Goal: Task Accomplishment & Management: Manage account settings

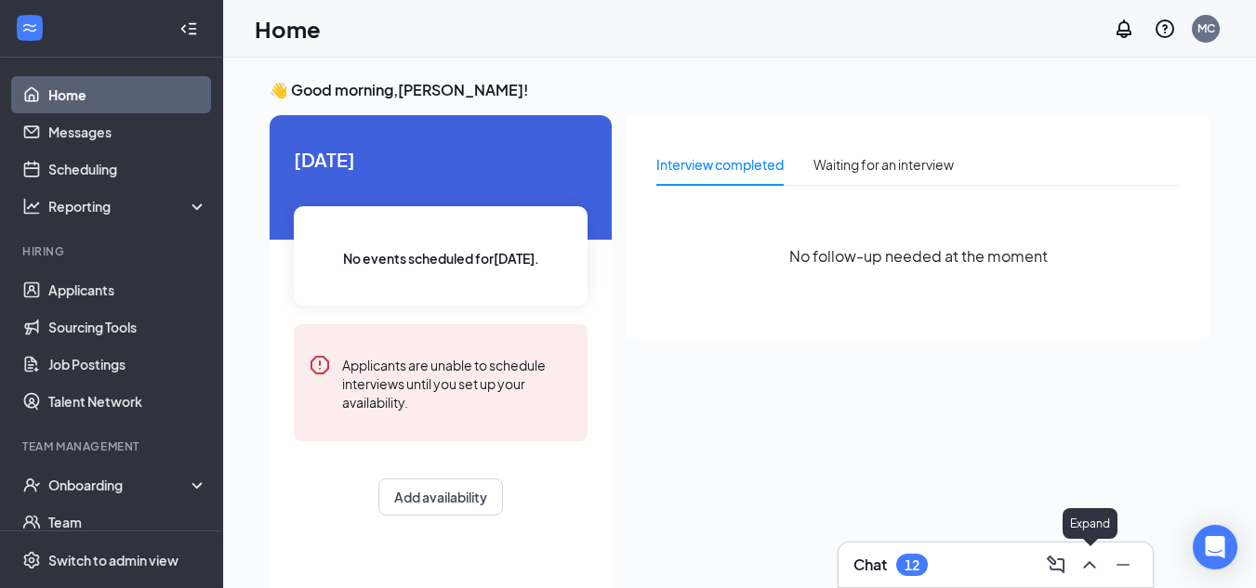
click at [1092, 570] on icon "ChevronUp" at bounding box center [1089, 565] width 22 height 22
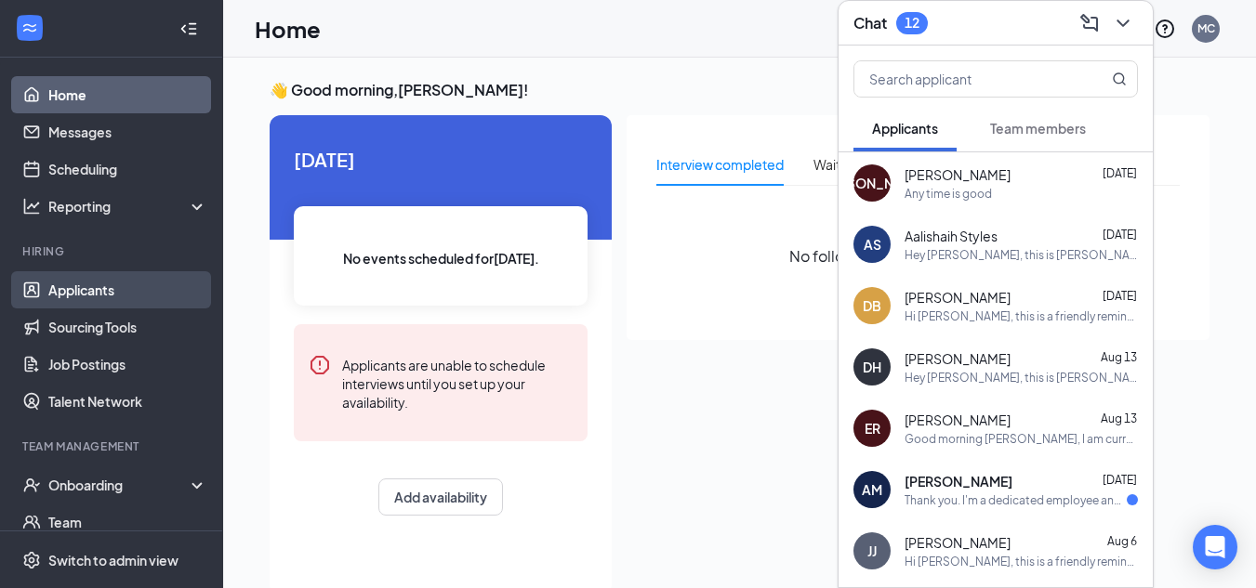
click at [89, 278] on link "Applicants" at bounding box center [127, 289] width 159 height 37
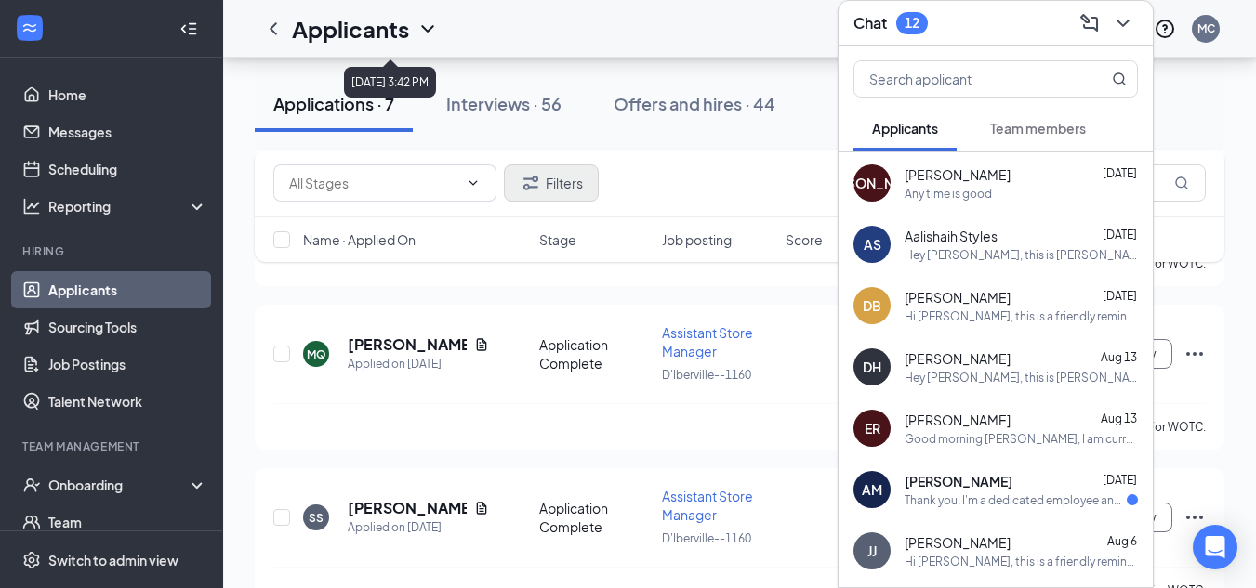
scroll to position [744, 0]
click at [510, 110] on div "Interviews · 56" at bounding box center [503, 103] width 115 height 23
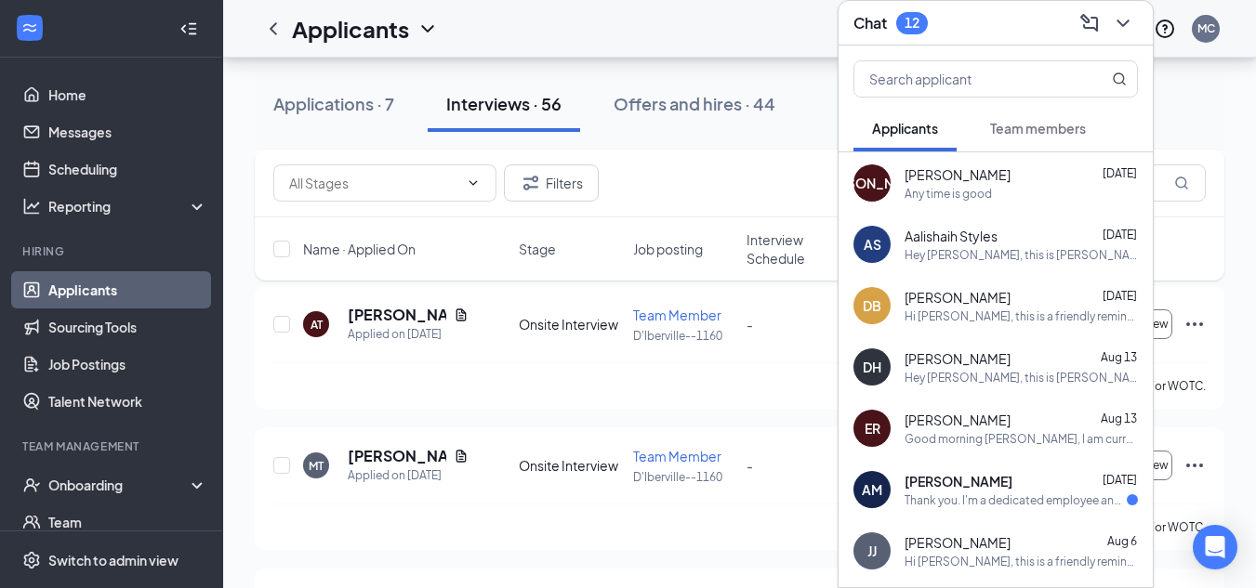
scroll to position [2324, 0]
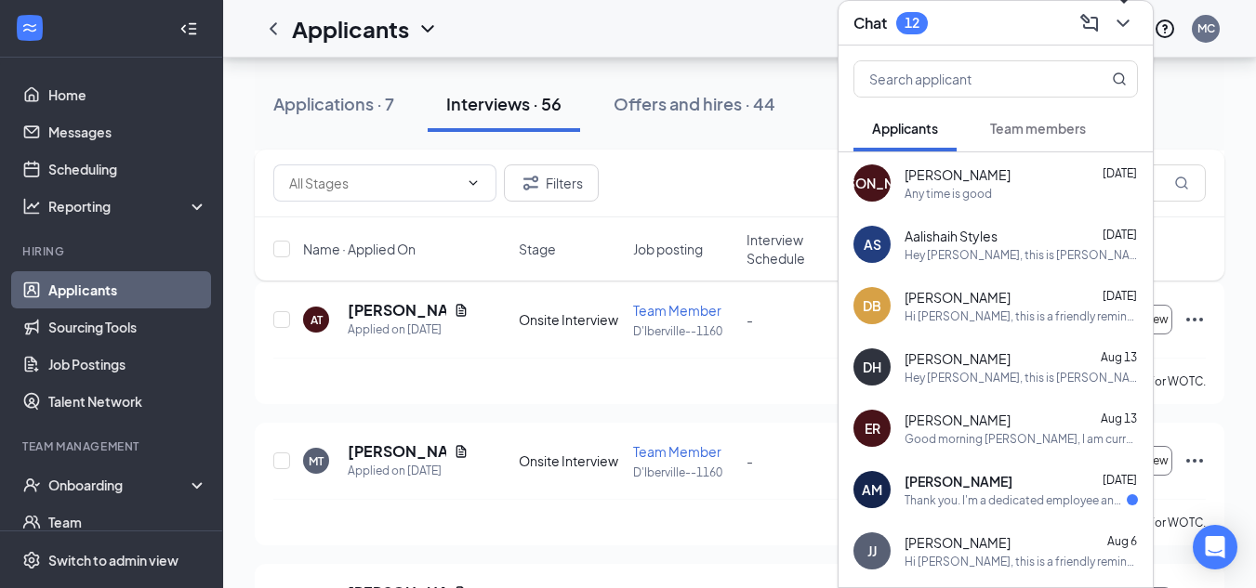
click at [1114, 20] on icon "ChevronDown" at bounding box center [1123, 23] width 22 height 22
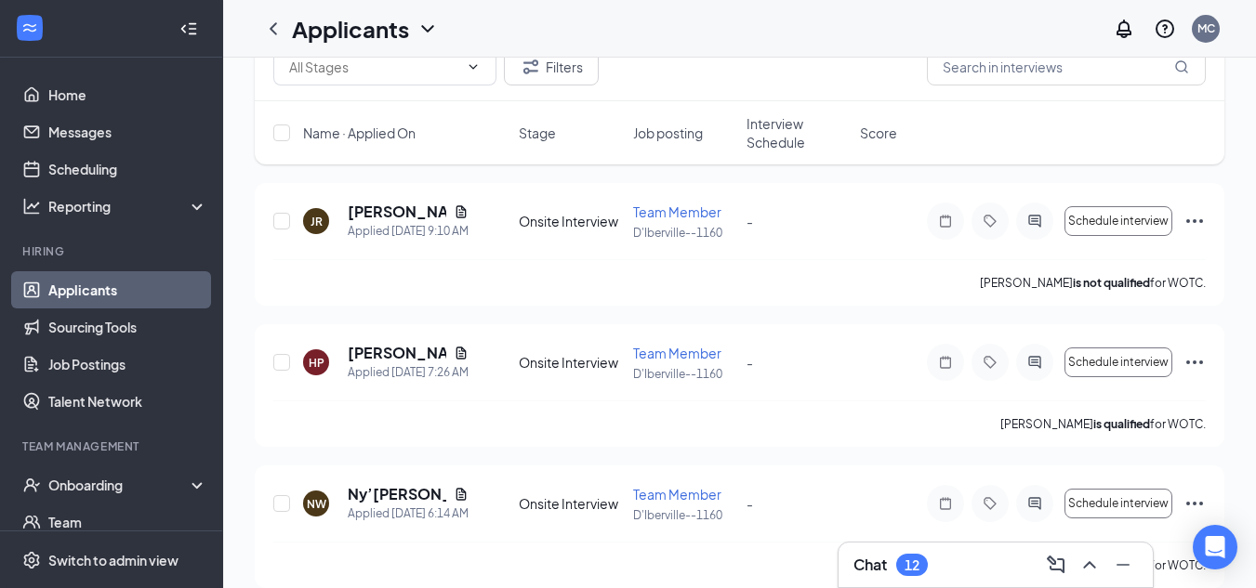
scroll to position [0, 0]
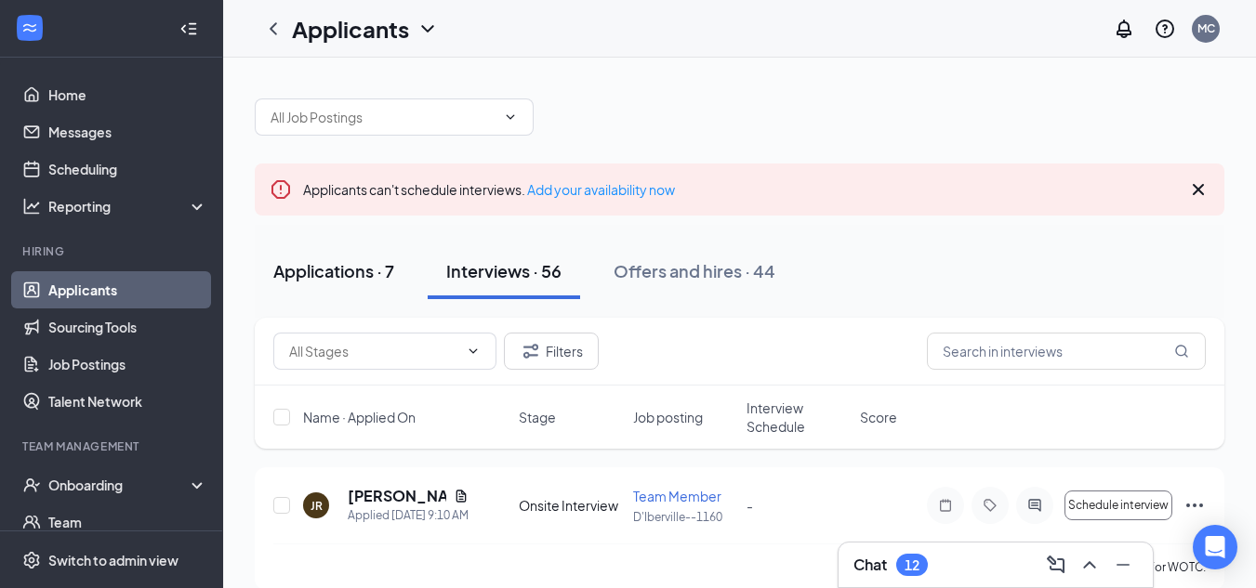
click at [332, 270] on div "Applications · 7" at bounding box center [333, 270] width 121 height 23
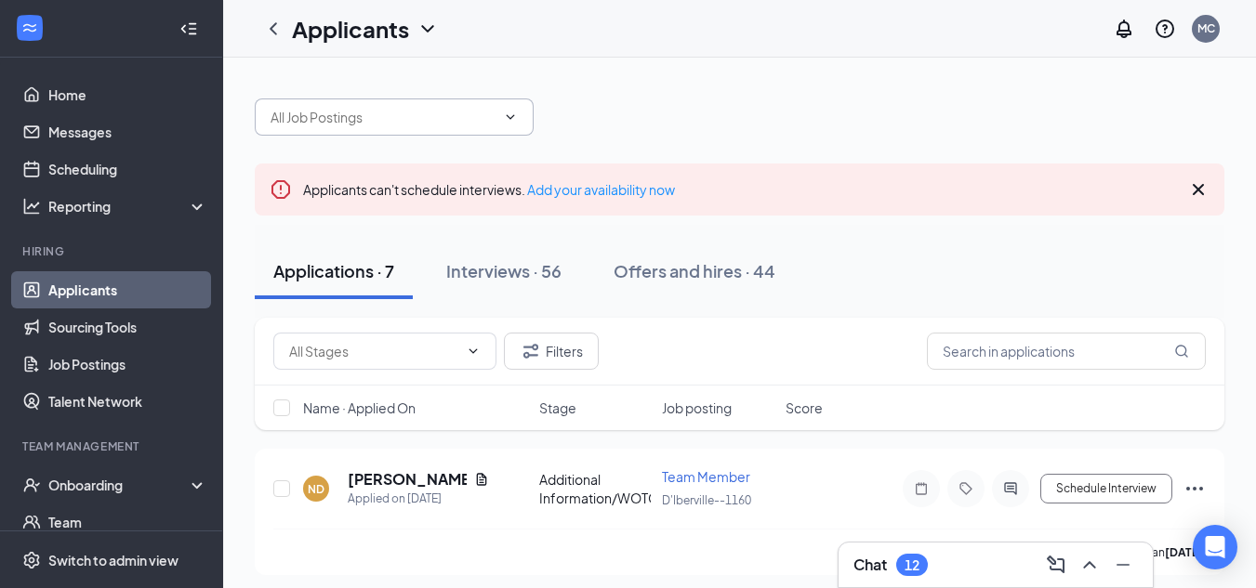
click at [519, 118] on span at bounding box center [394, 117] width 279 height 37
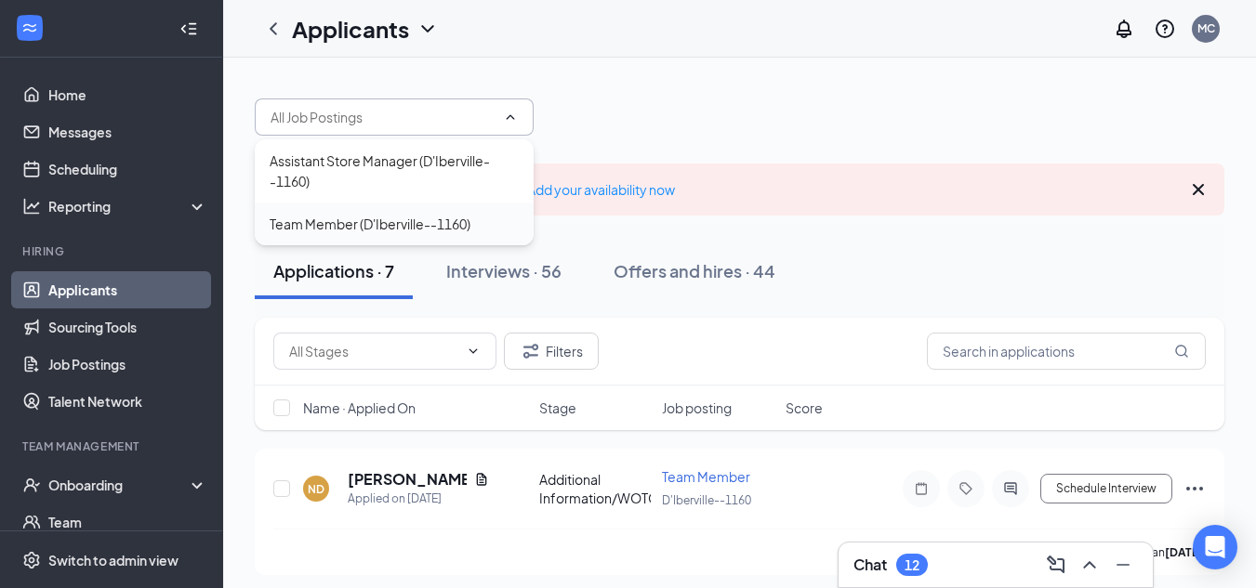
click at [475, 221] on div "Team Member (D'Iberville--1160)" at bounding box center [394, 224] width 249 height 20
type input "Team Member (D'Iberville--1160)"
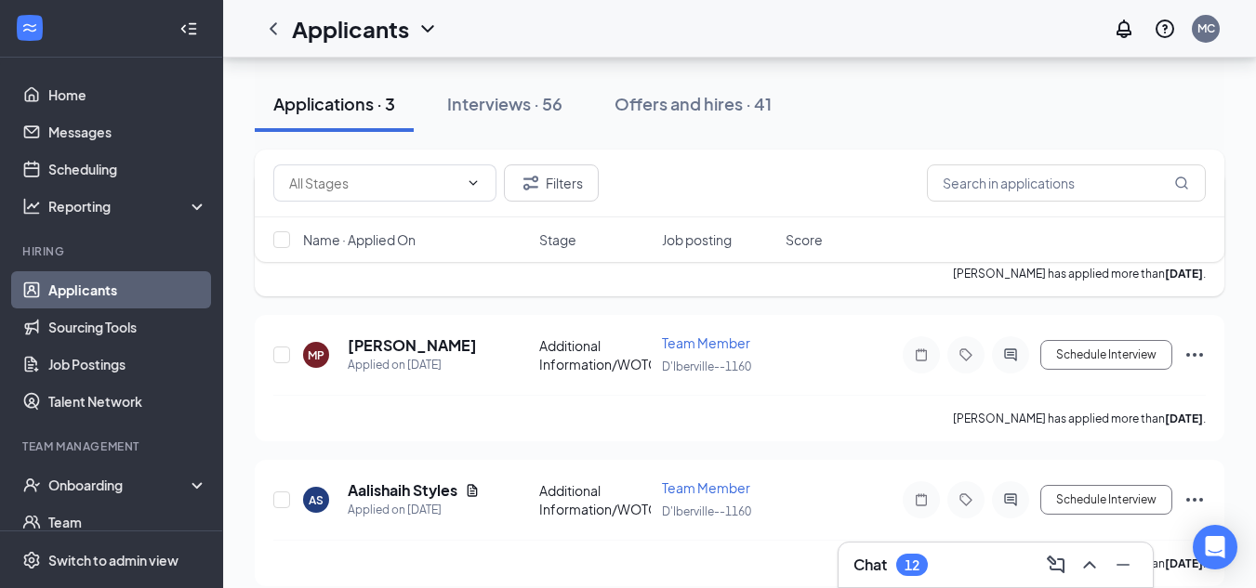
scroll to position [336, 0]
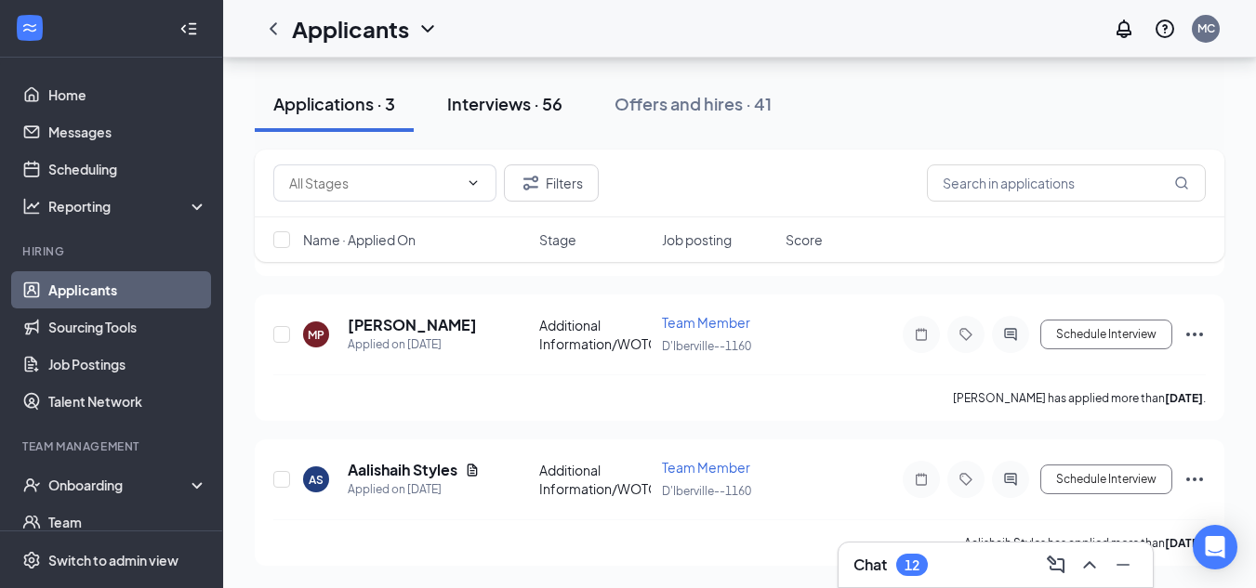
click at [498, 106] on div "Interviews · 56" at bounding box center [504, 103] width 115 height 23
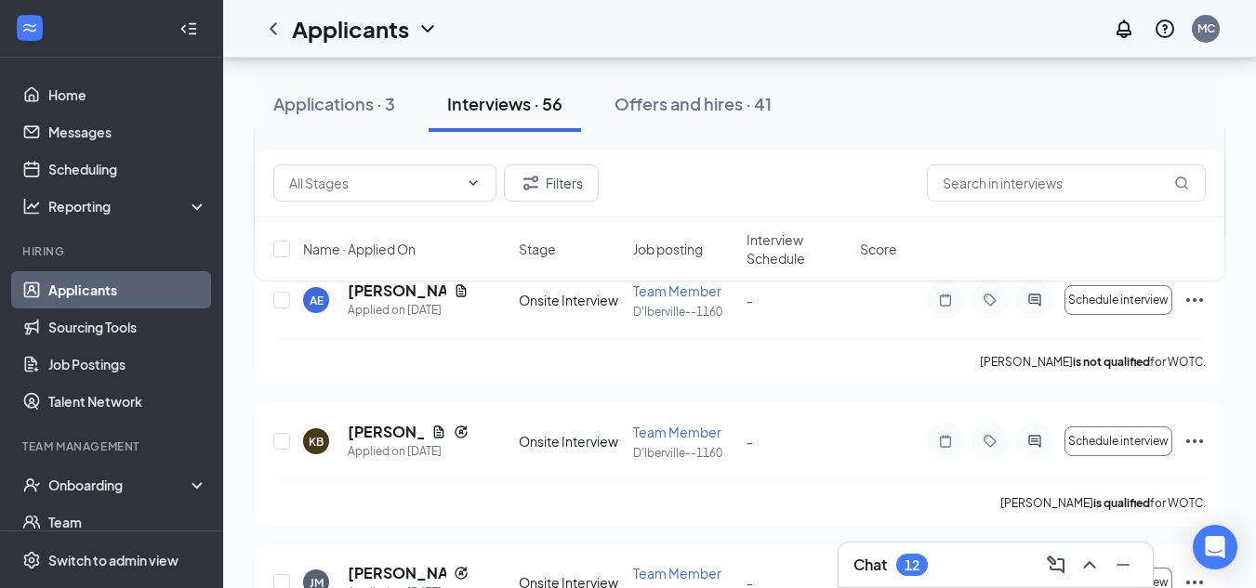
scroll to position [3361, 0]
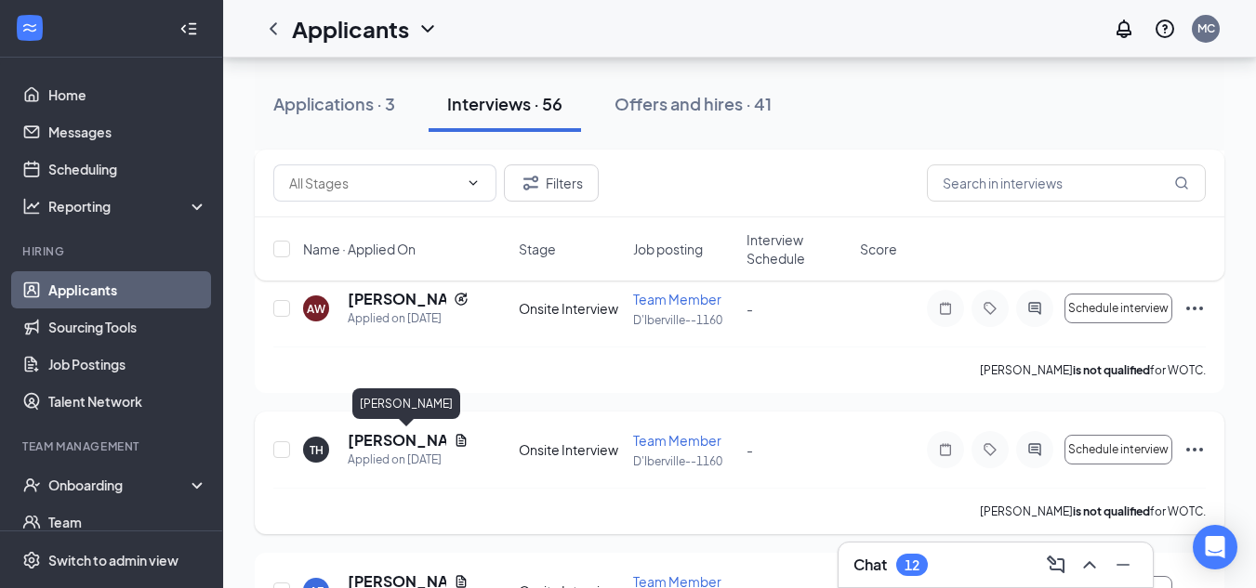
click at [367, 441] on h5 "[PERSON_NAME]" at bounding box center [397, 440] width 99 height 20
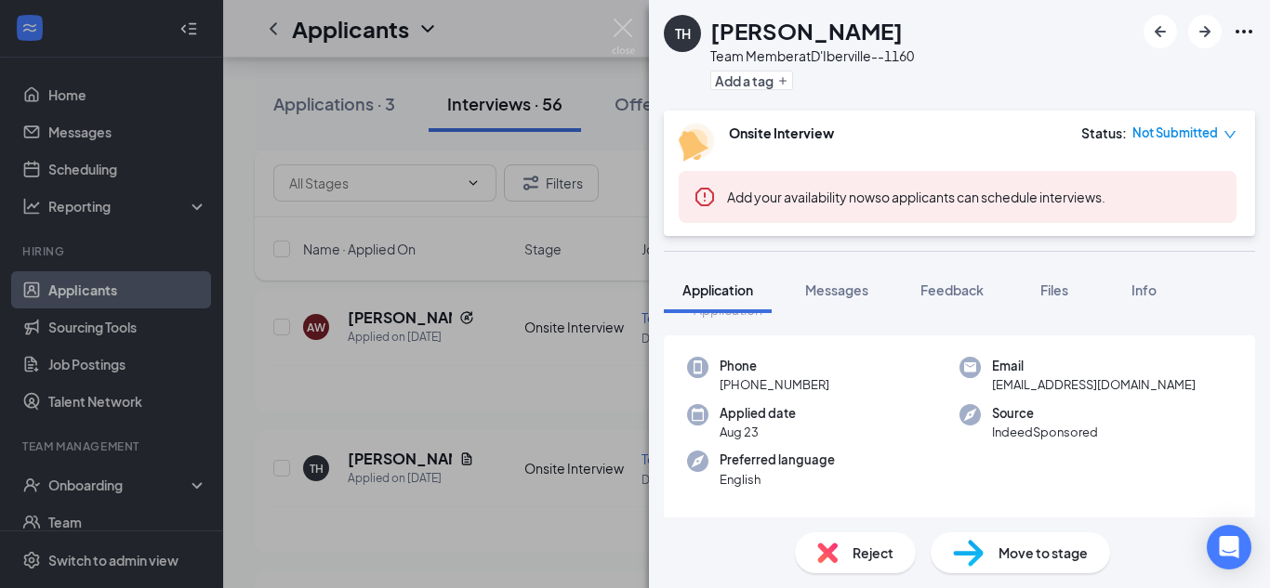
scroll to position [93, 0]
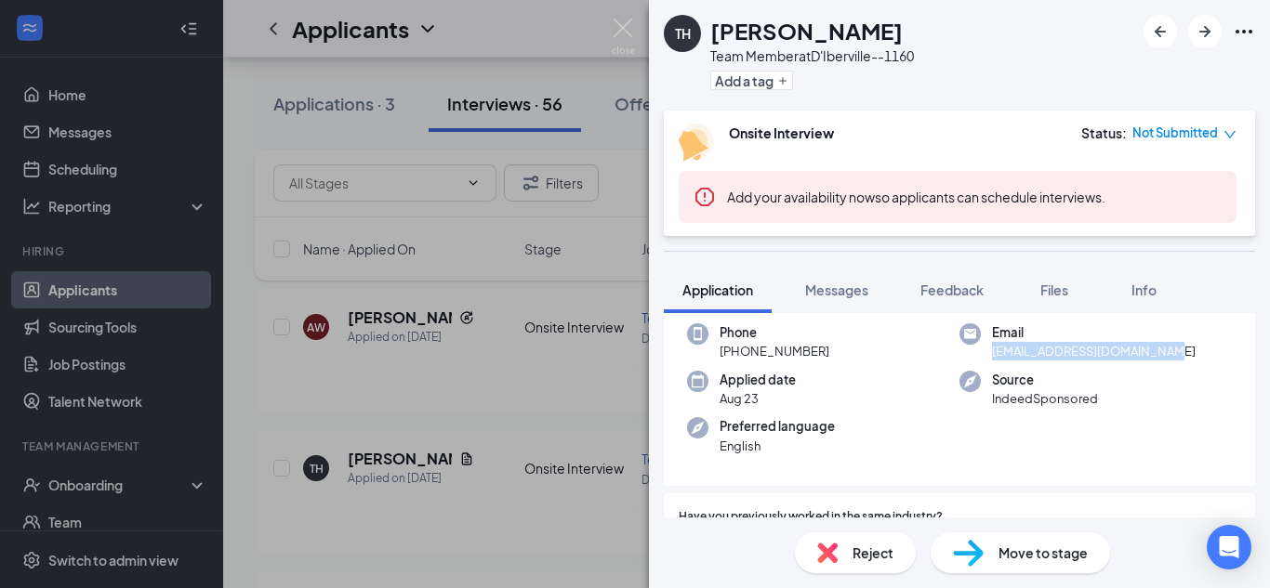
drag, startPoint x: 1148, startPoint y: 354, endPoint x: 979, endPoint y: 352, distance: 169.2
click at [979, 352] on div "Email [EMAIL_ADDRESS][DOMAIN_NAME]" at bounding box center [1095, 342] width 272 height 38
click at [910, 357] on div "Phone [PHONE_NUMBER]" at bounding box center [823, 342] width 272 height 38
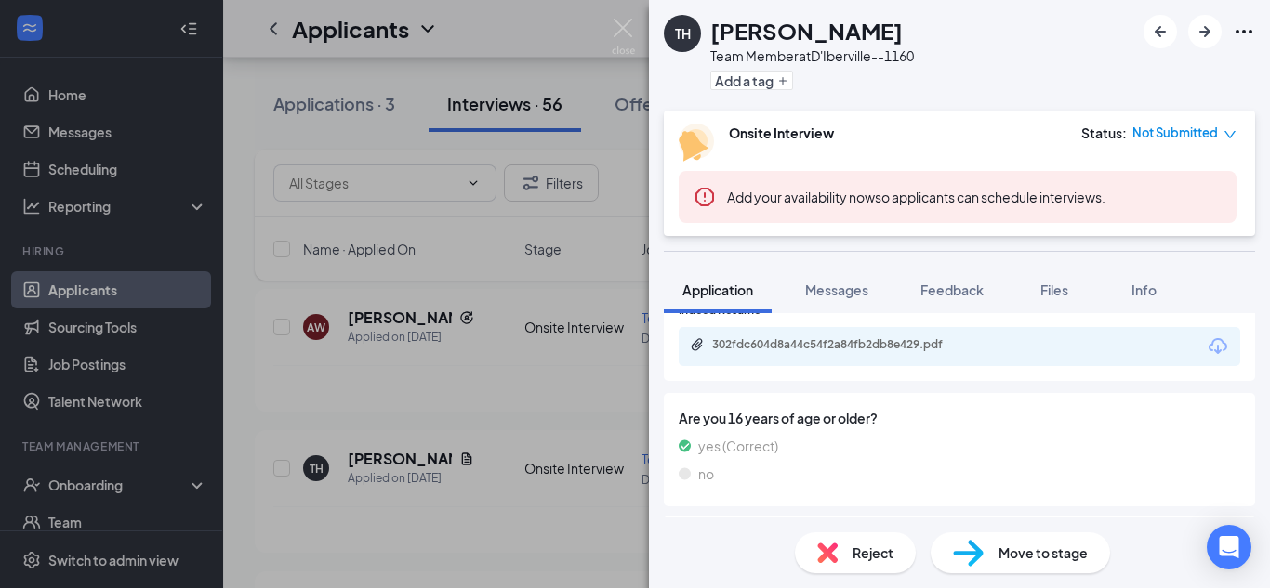
scroll to position [465, 0]
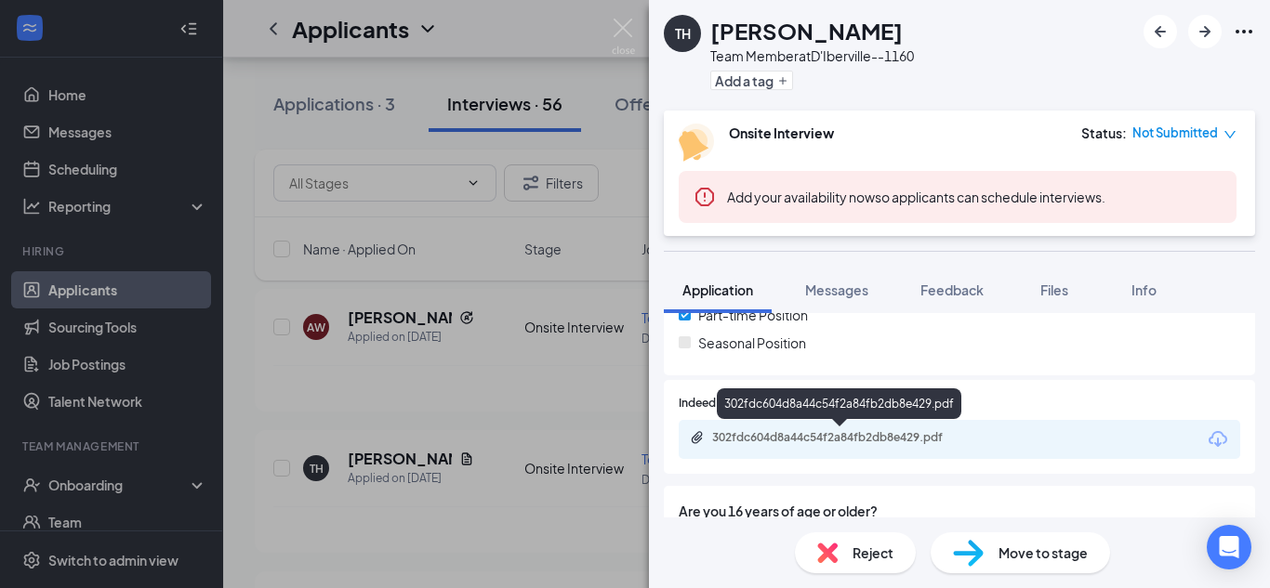
click at [850, 441] on div "302fdc604d8a44c54f2a84fb2db8e429.pdf" at bounding box center [842, 437] width 260 height 15
